Goal: Information Seeking & Learning: Learn about a topic

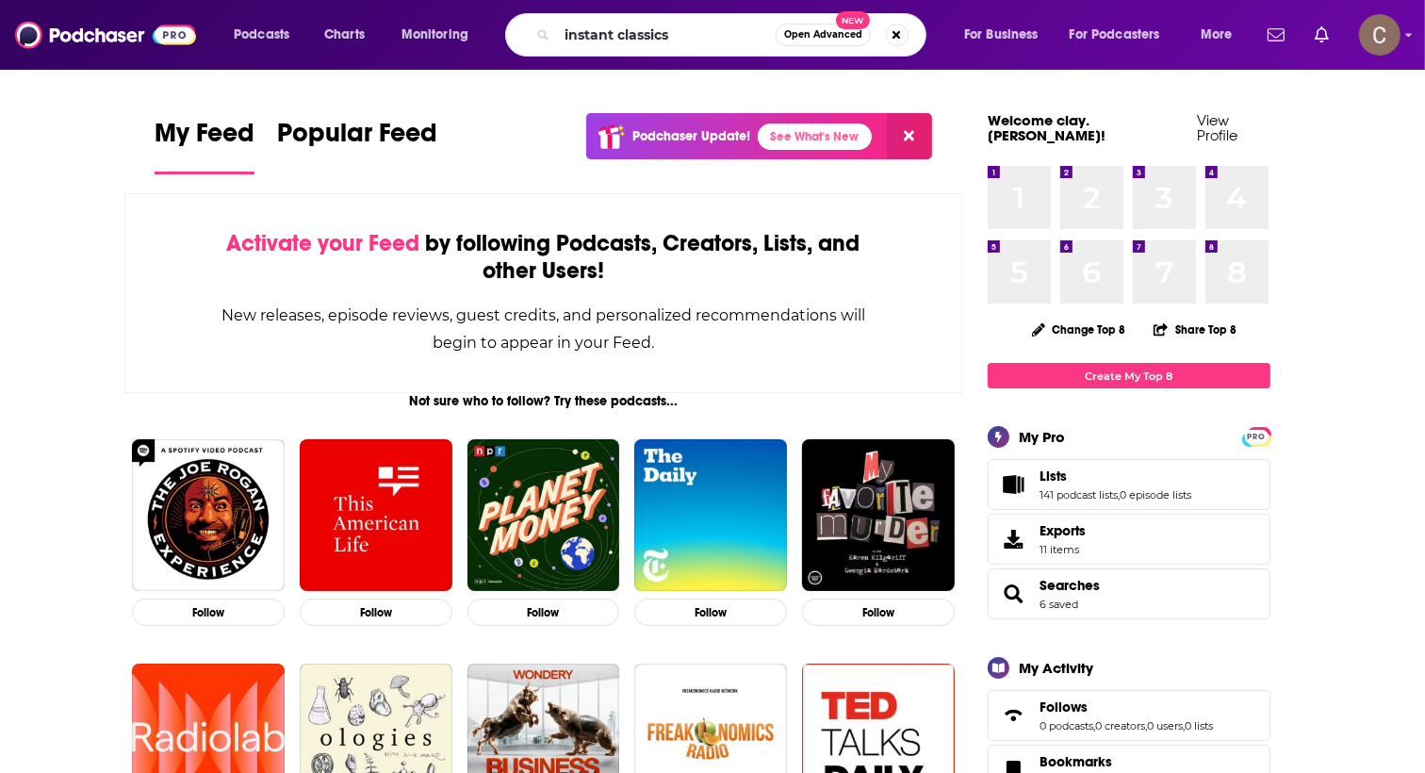
type input "instant classics"
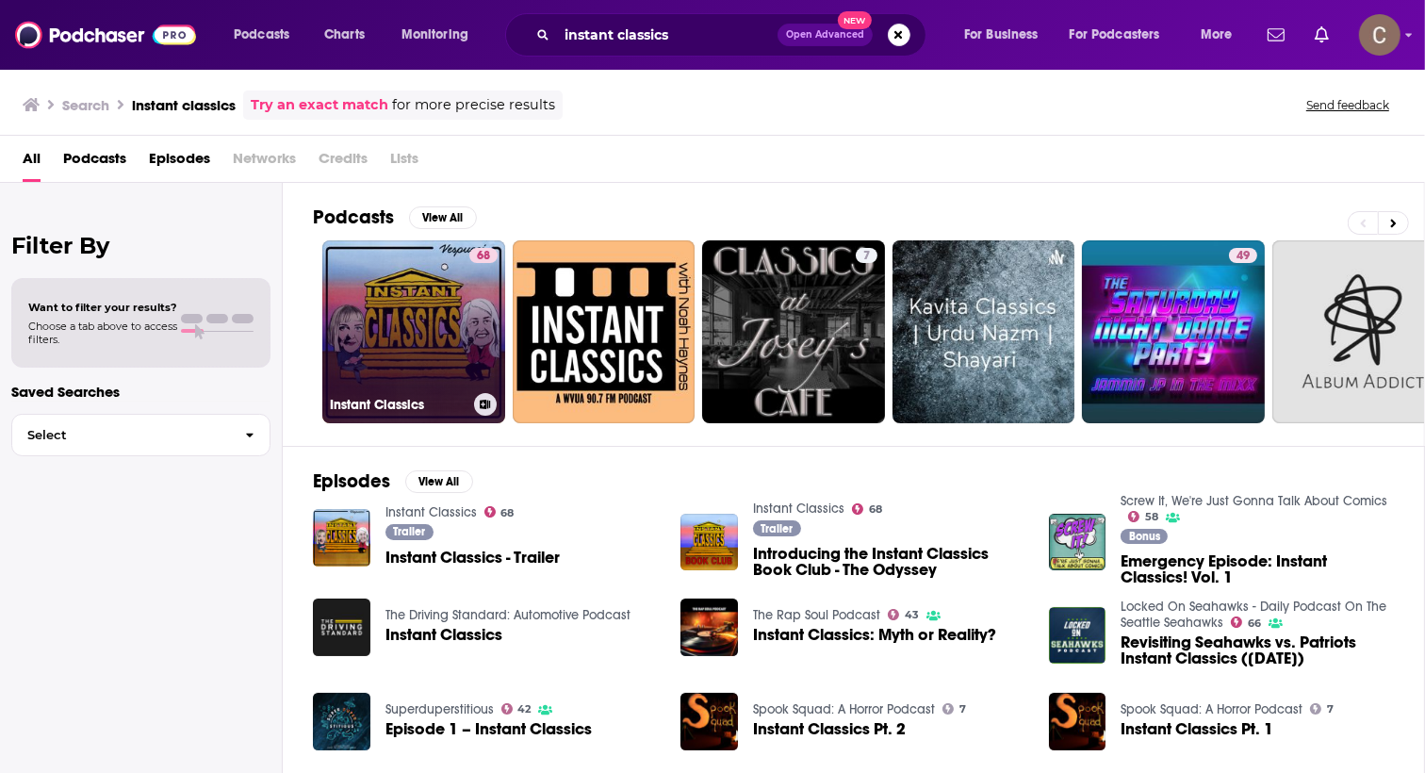
click at [464, 314] on link "68 Instant Classics" at bounding box center [413, 331] width 183 height 183
